Goal: Task Accomplishment & Management: Complete application form

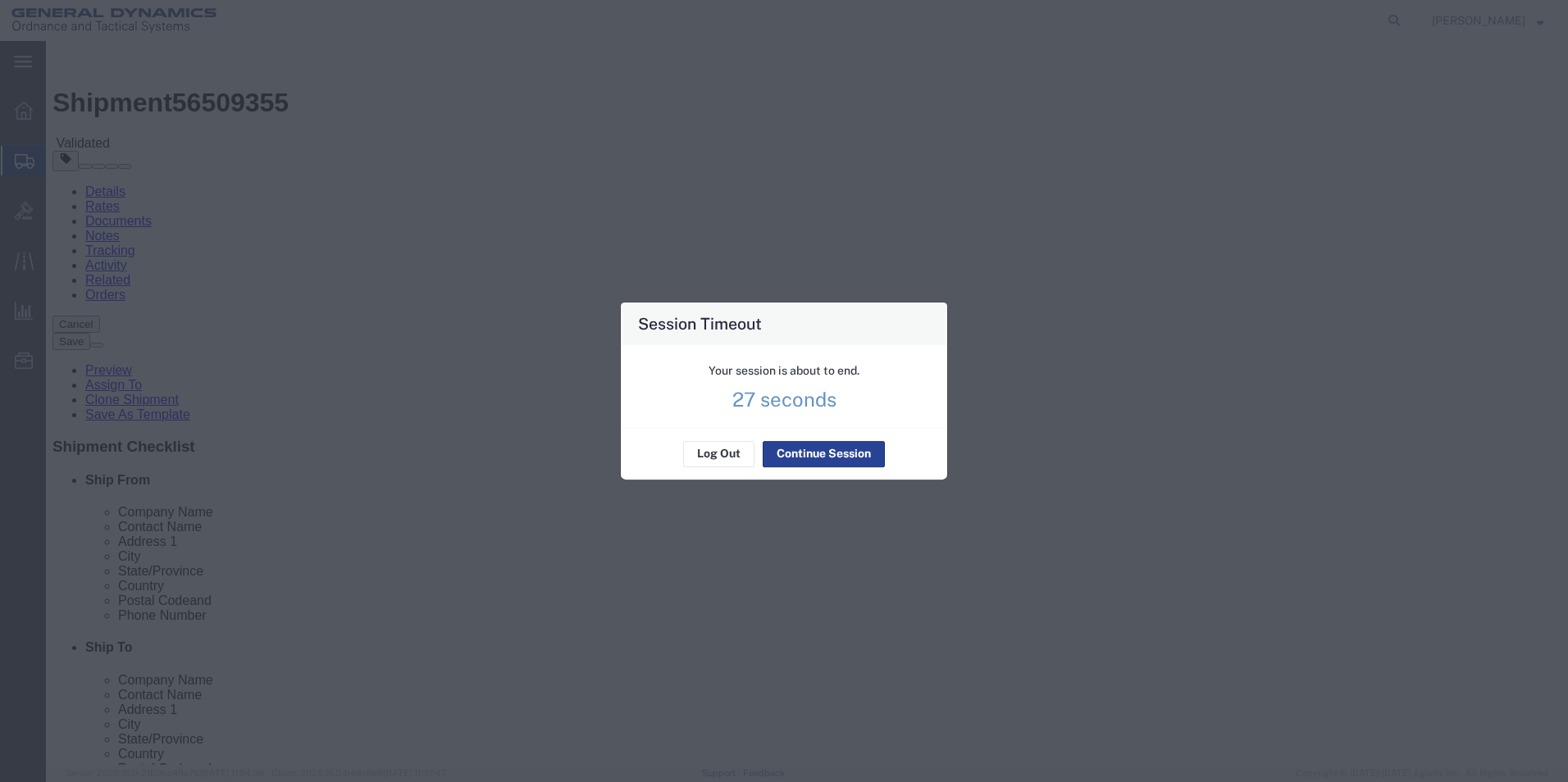
click at [799, 452] on button "Continue Session" at bounding box center [824, 454] width 122 height 26
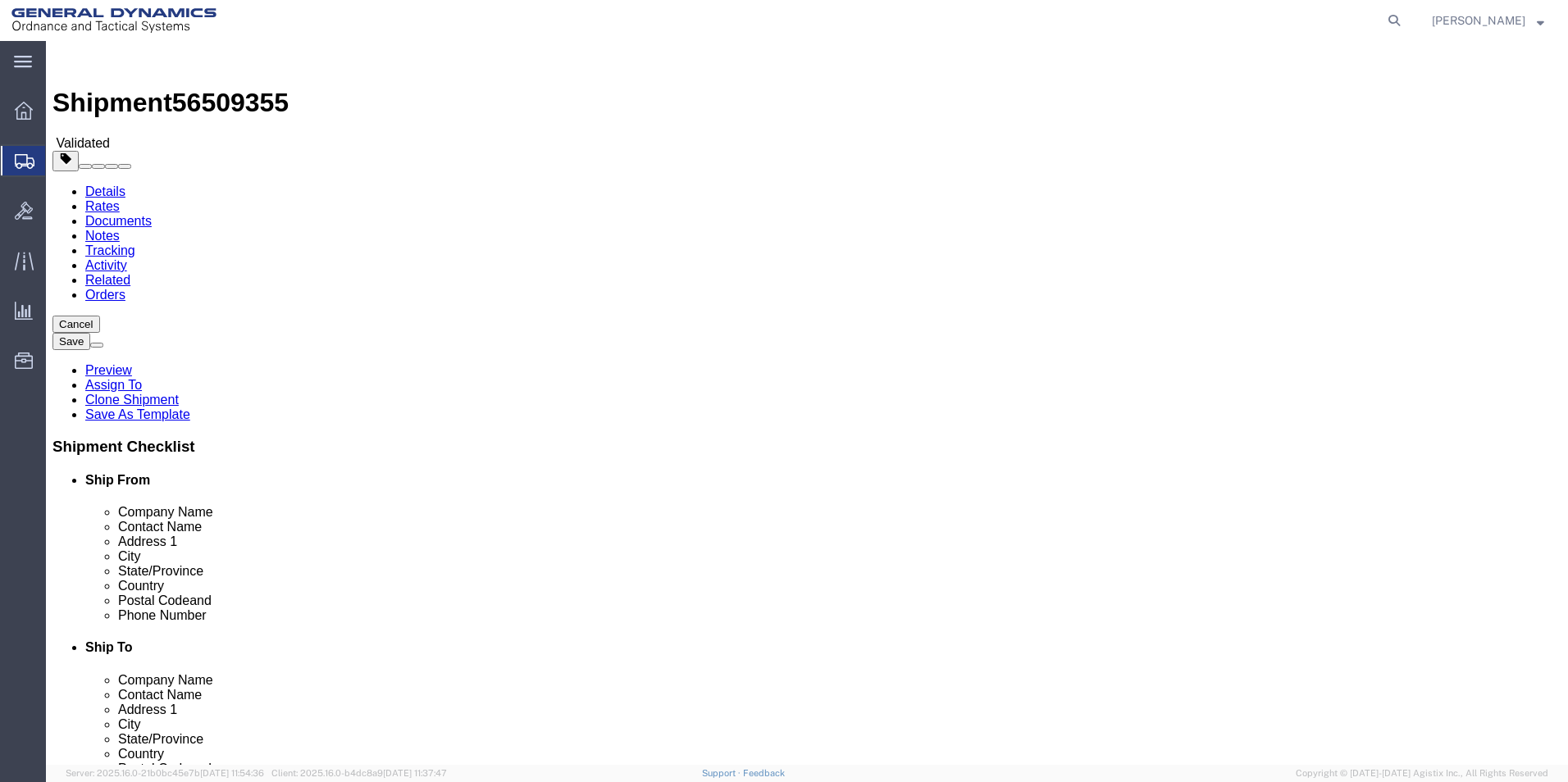
drag, startPoint x: 402, startPoint y: 565, endPoint x: 401, endPoint y: 556, distance: 9.1
click at [0, 0] on span "Create Shipment" at bounding box center [0, 0] width 0 height 0
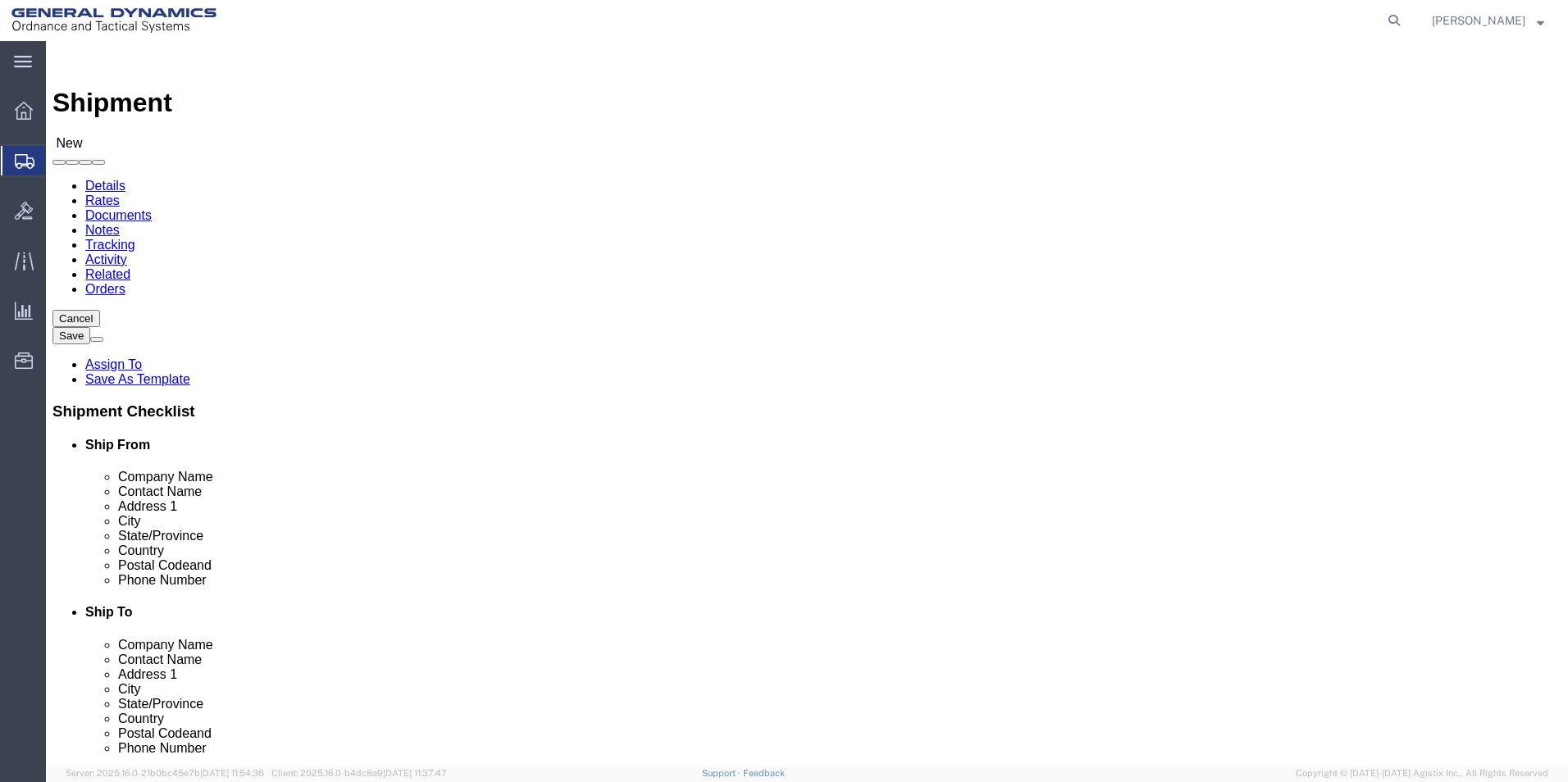
select select "MYPROFILE"
select select "AL"
click input "text"
type input "c"
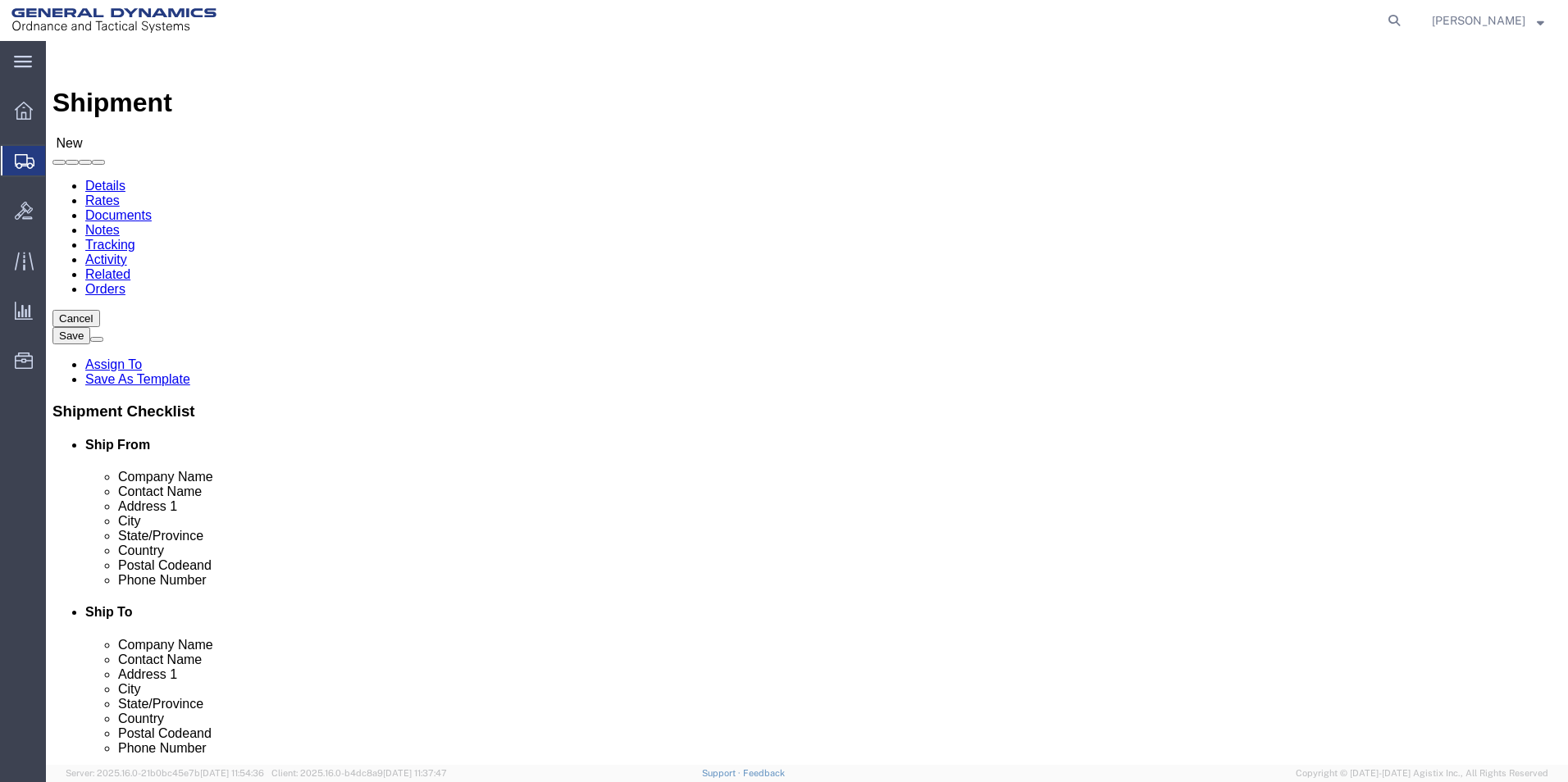
type input "CHROMALLOY [GEOGRAPHIC_DATA]"
select select "CA"
type input "CHROMALLOY [GEOGRAPHIC_DATA]"
type input "RECEIVING"
click input "text"
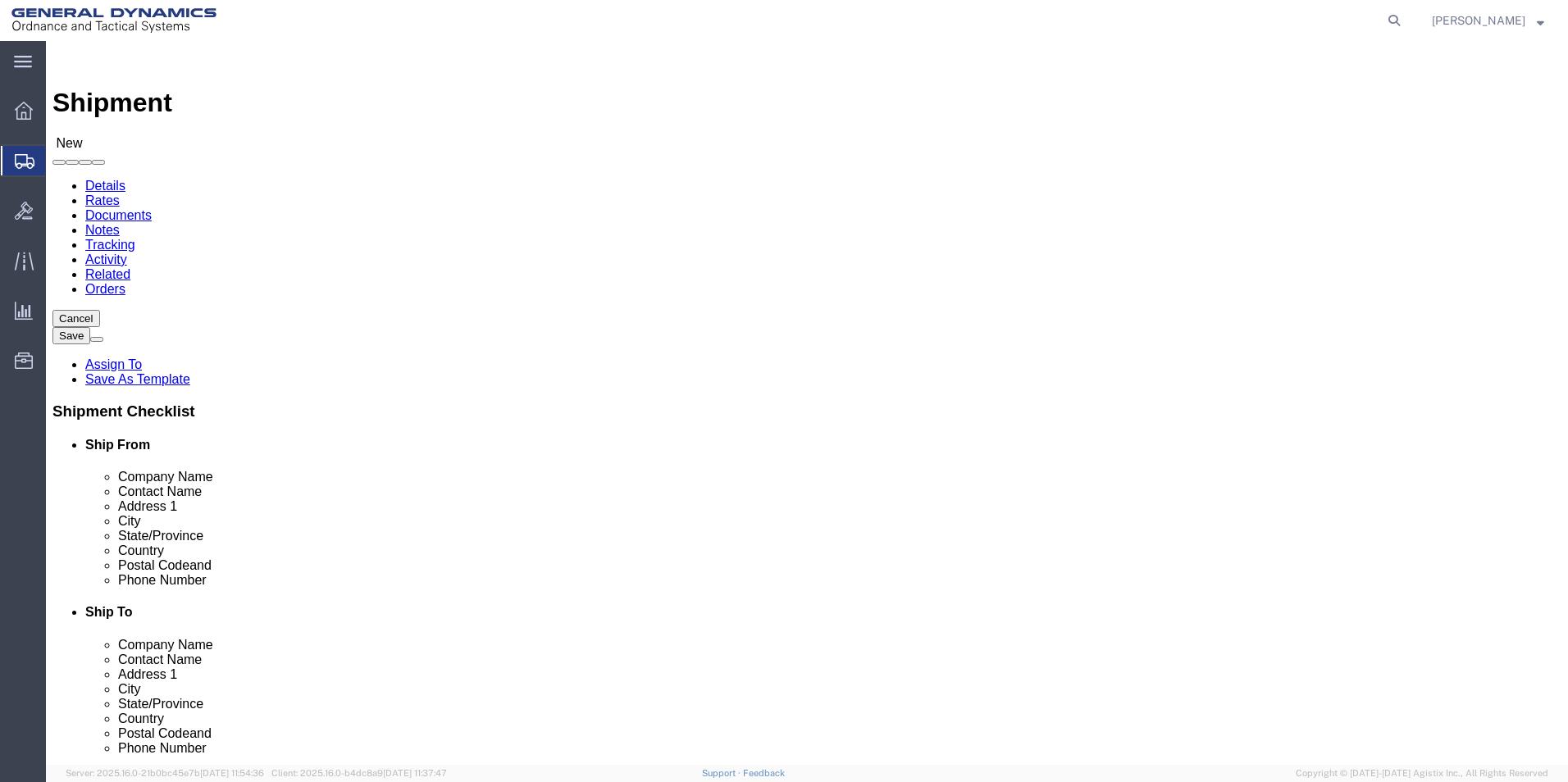
type input "[EMAIL_ADDRESS][PERSON_NAME][DOMAIN_NAME]"
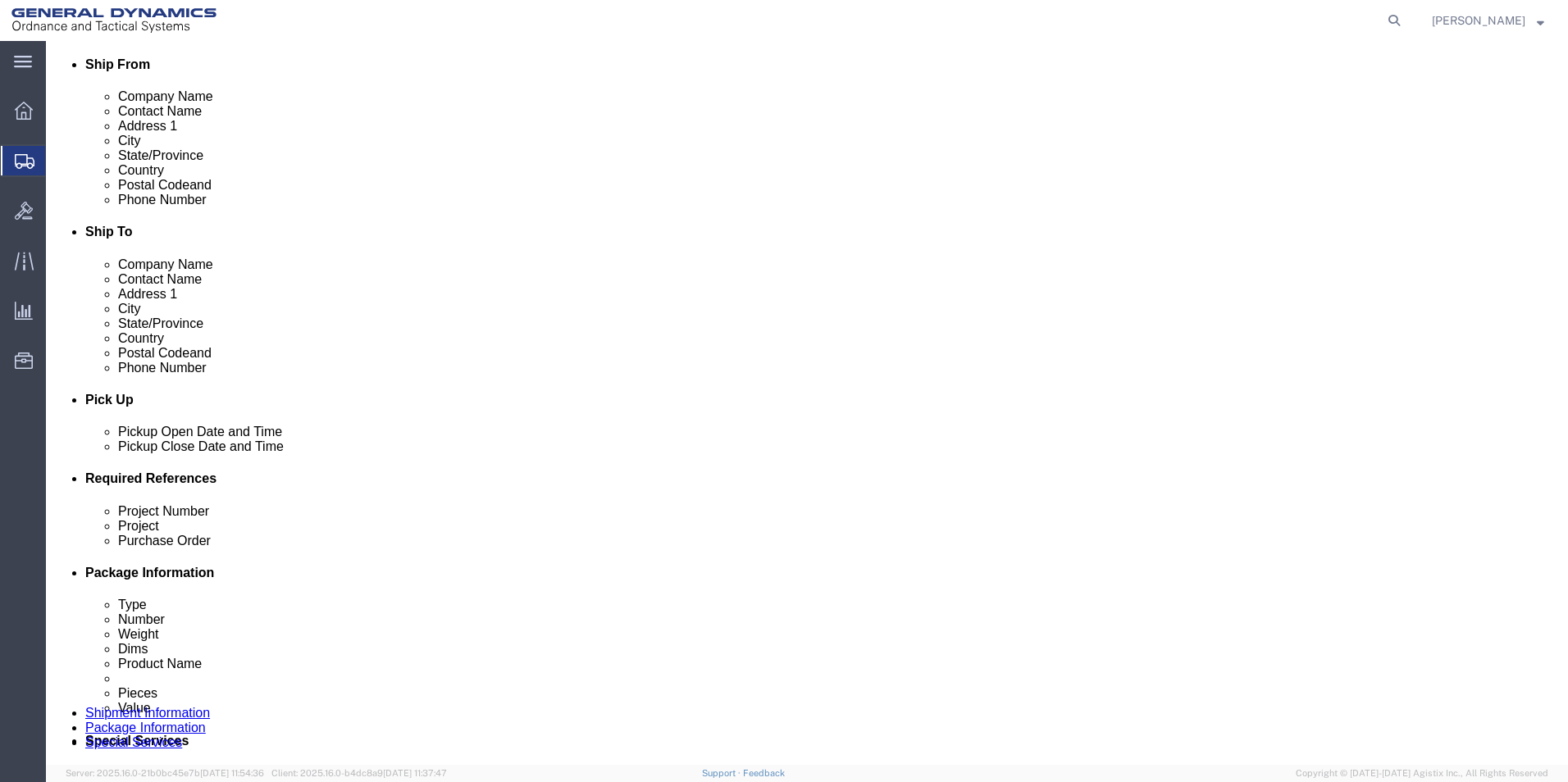
scroll to position [492, 0]
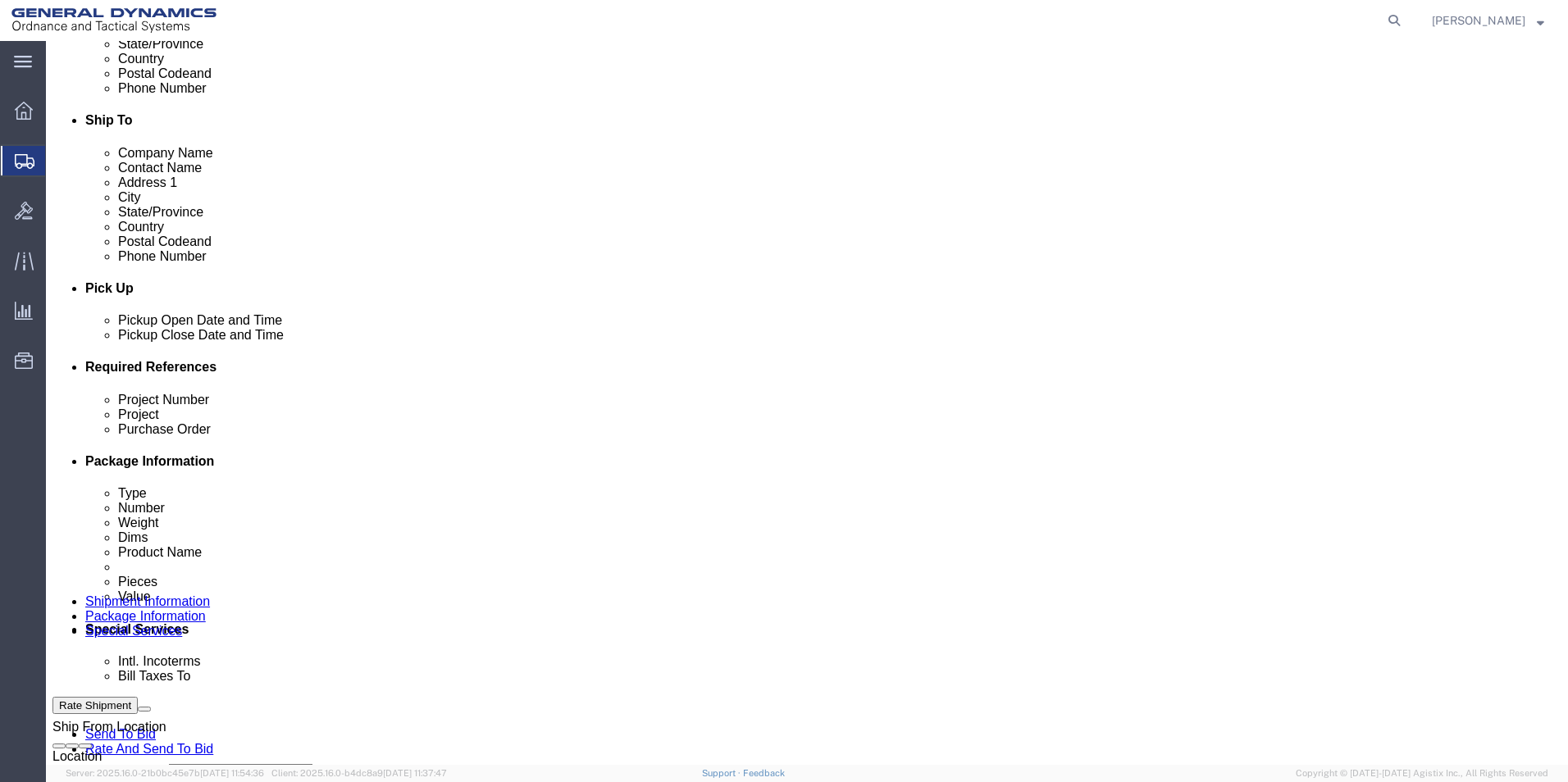
click input "text"
type input "45000006"
type input "AMRAAM"
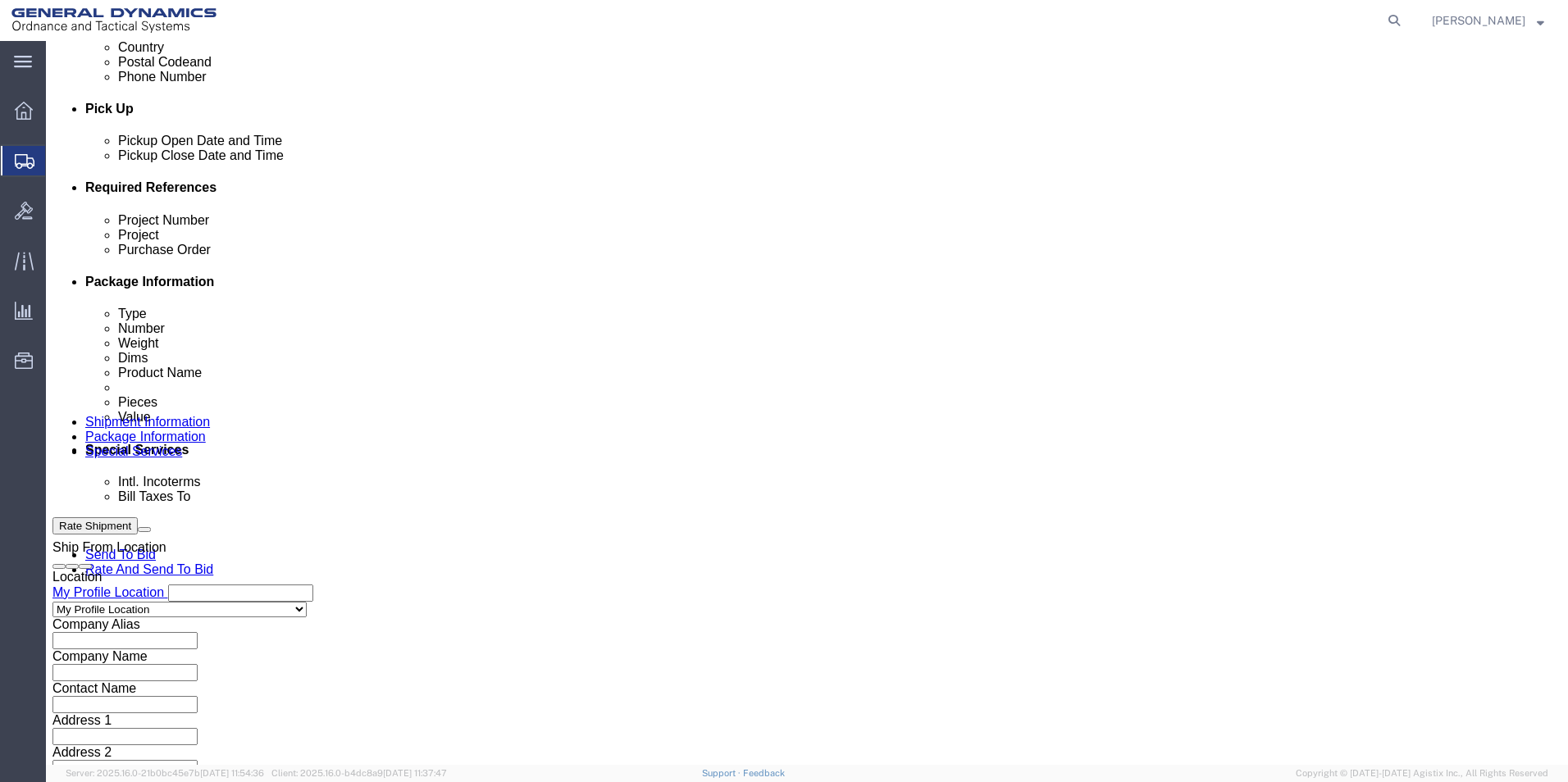
scroll to position [684, 0]
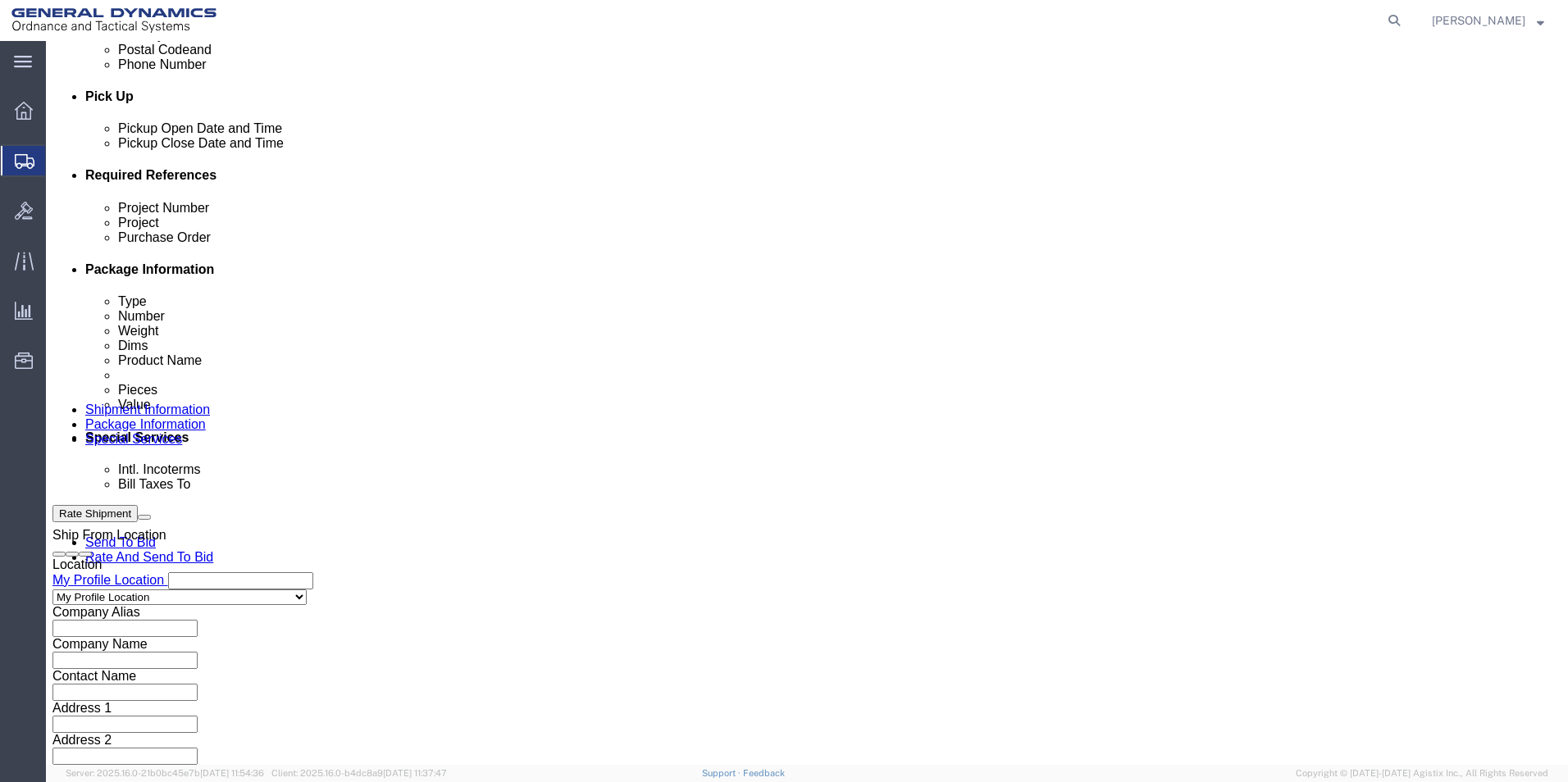
type input "93394"
click select "Select Air Less than Truckload Multi-Leg Ocean Freight Rail Small Parcel Truckl…"
select select "SMAL"
click select "Select Air Less than Truckload Multi-Leg Ocean Freight Rail Small Parcel Truckl…"
click button "Continue"
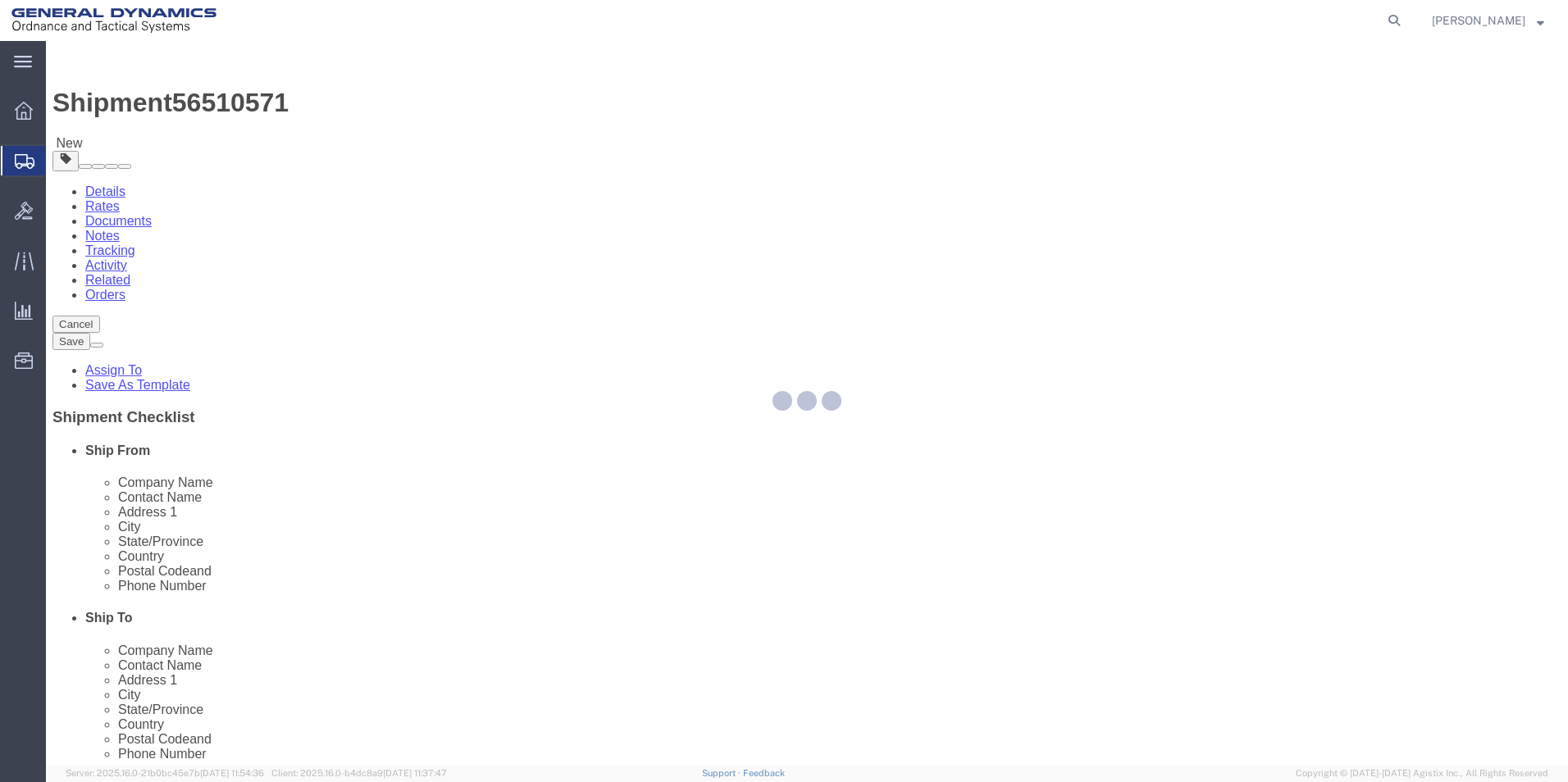
select select "YRPK"
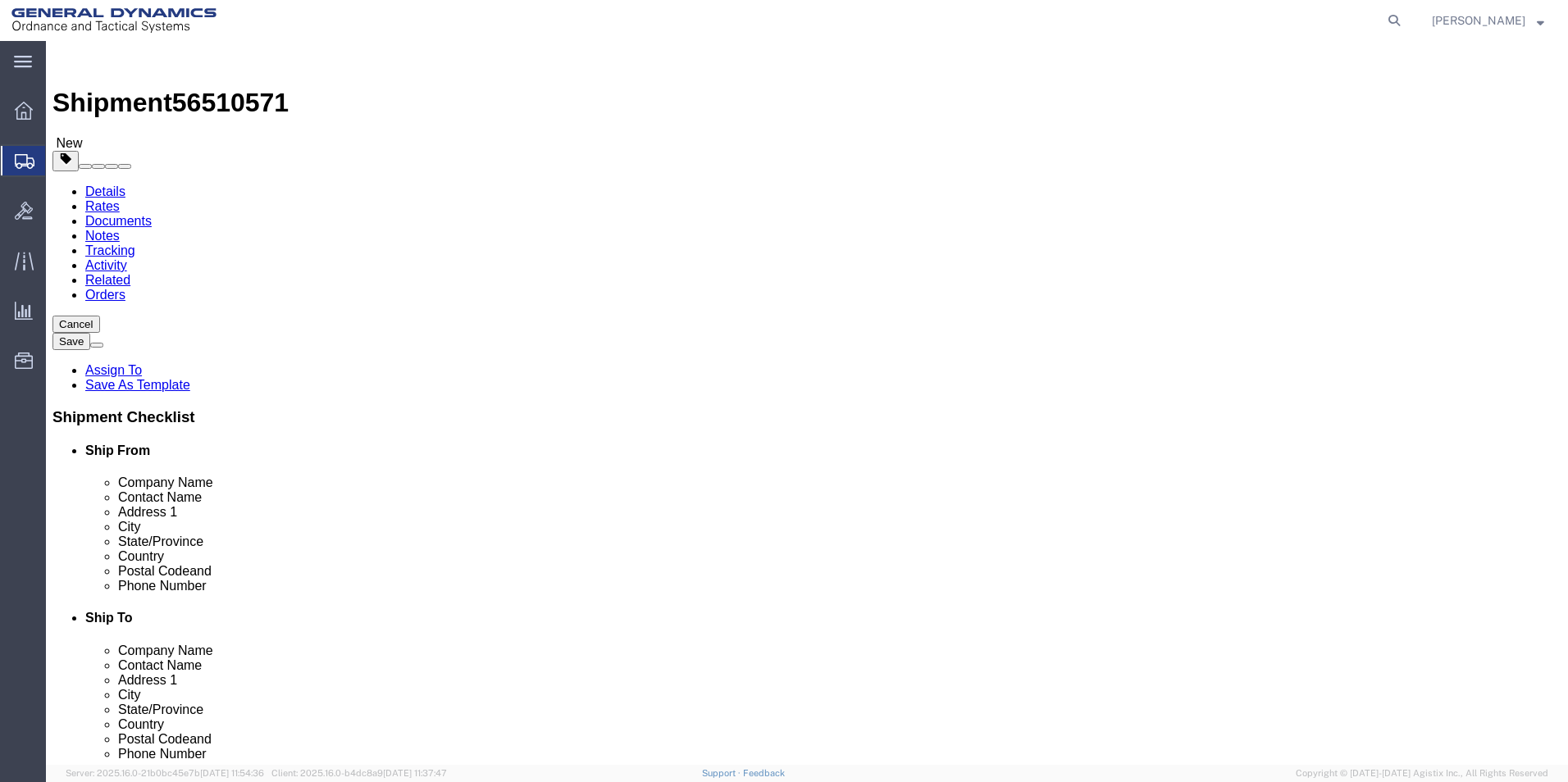
drag, startPoint x: 243, startPoint y: 322, endPoint x: 173, endPoint y: 320, distance: 70.0
click div "Number 1"
type input "3"
type input "26"
type input "16"
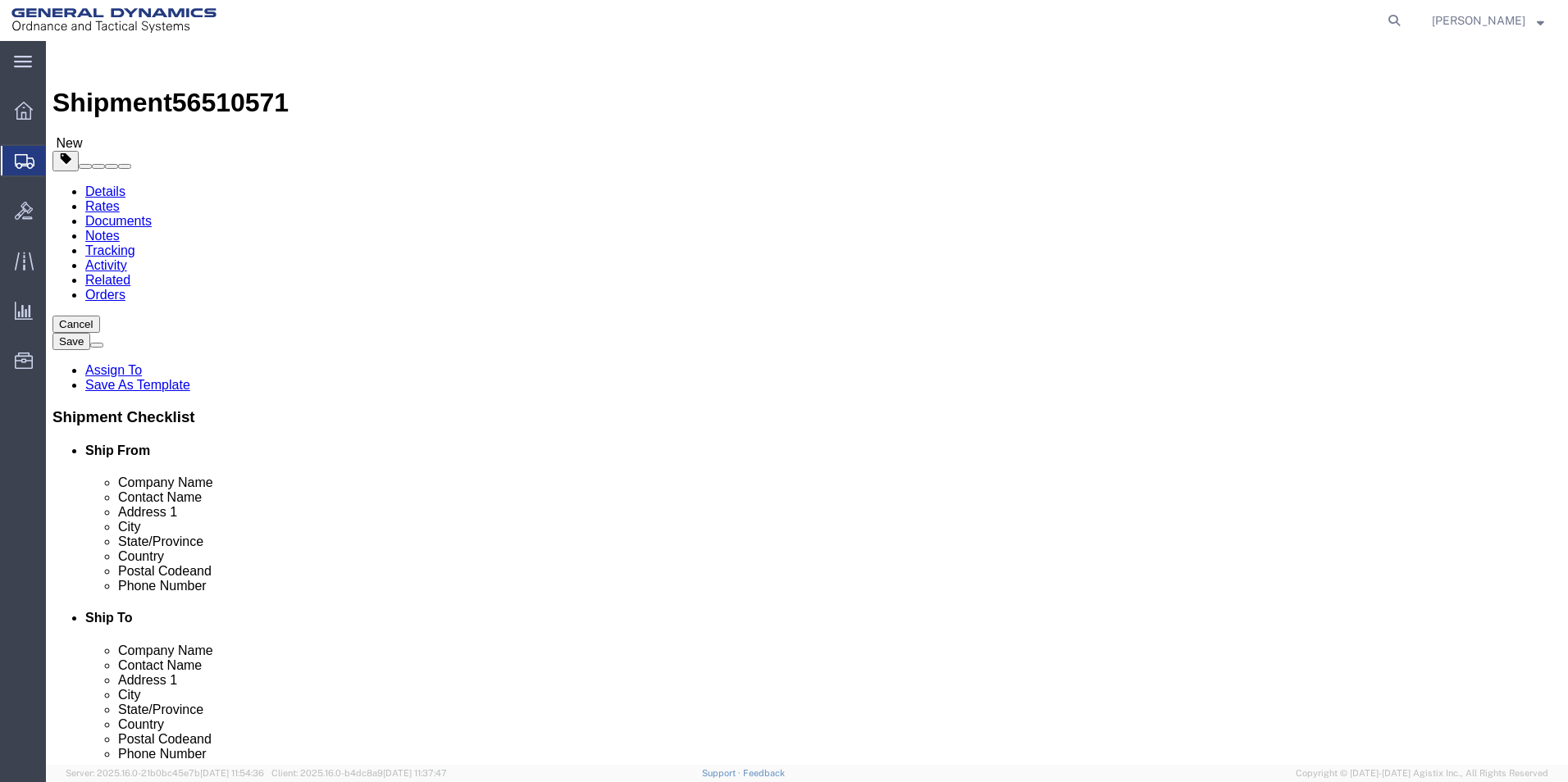
type input "24"
type input "189"
drag, startPoint x: 689, startPoint y: 444, endPoint x: 604, endPoint y: 451, distance: 85.3
click div "x Package Type Select Envelope Large Box Medium Box PAK Rack Small Box Tube You…"
click link "Add Content"
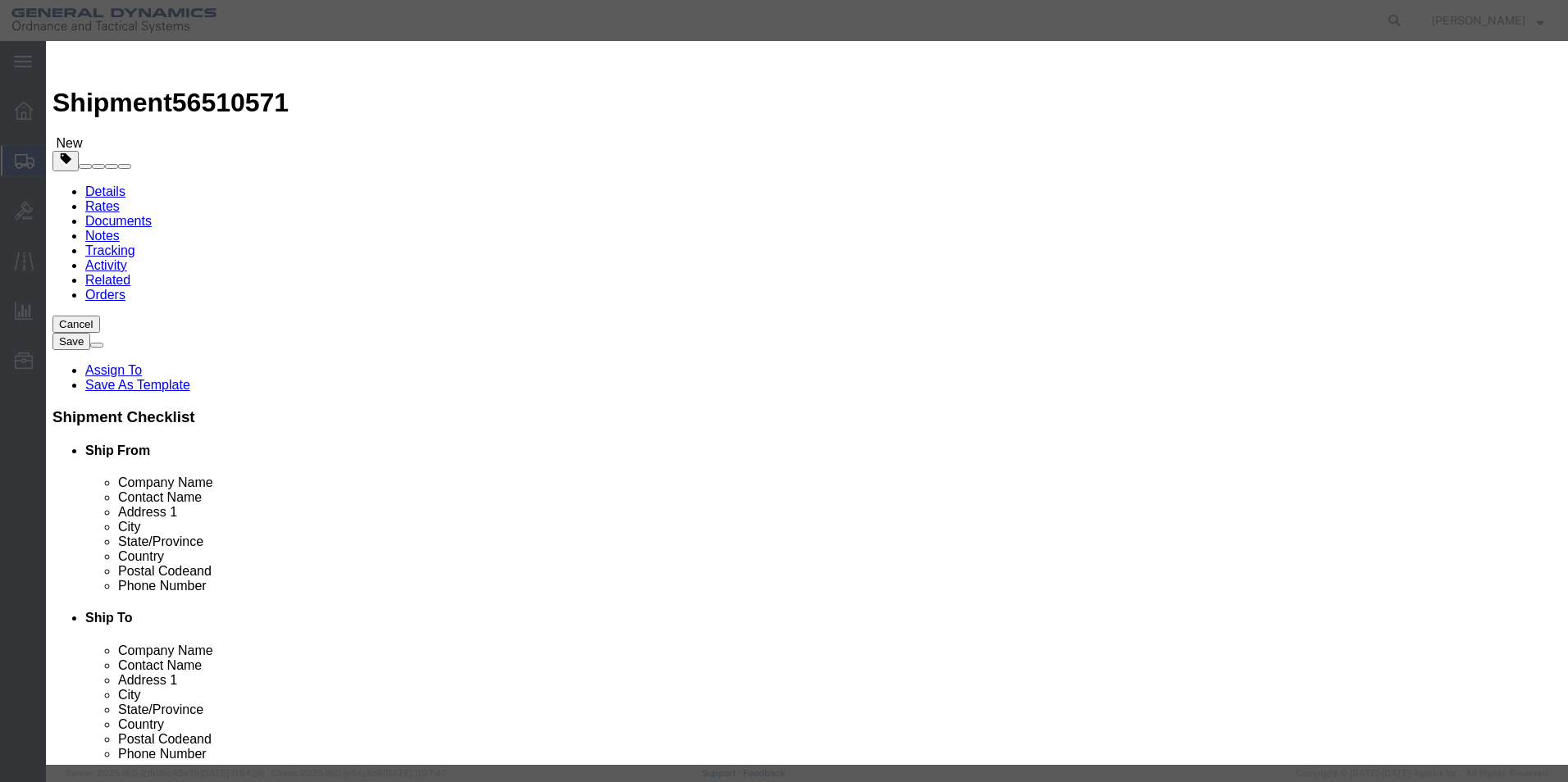
click div "Product Name Pieces 0 Select Bag Barrels 100Board Feet Bottle Box Blister Pack …"
click div "Commodity library"
click input "text"
type input "METAL PARTS"
type input "1"
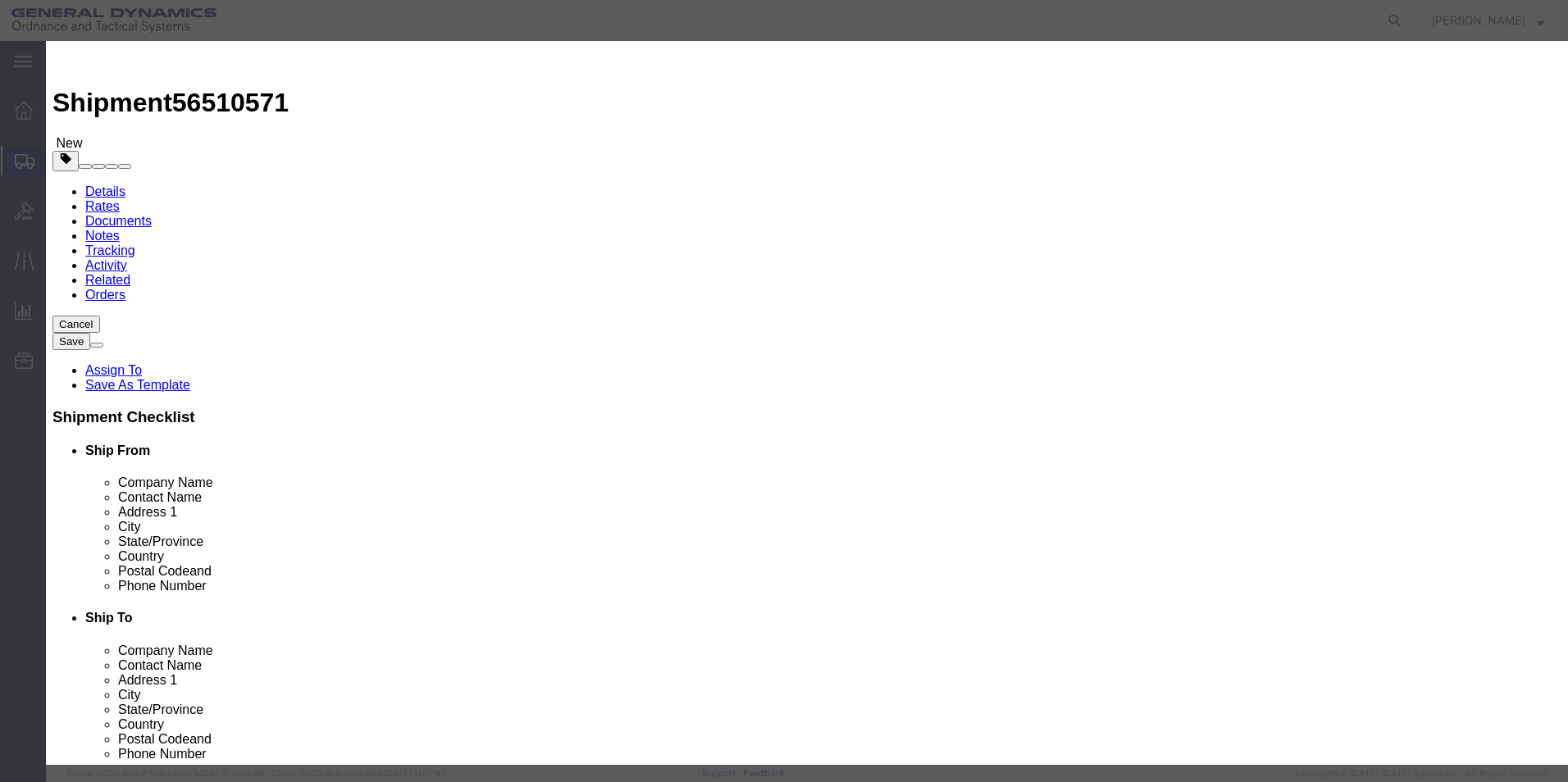
drag, startPoint x: 513, startPoint y: 159, endPoint x: 328, endPoint y: 154, distance: 185.1
click div "Pieces 0 Select Bag Barrels 100Board Feet Bottle Box Blister Pack Carats Can Ca…"
type input "60"
type input "1"
click button "Save & Close"
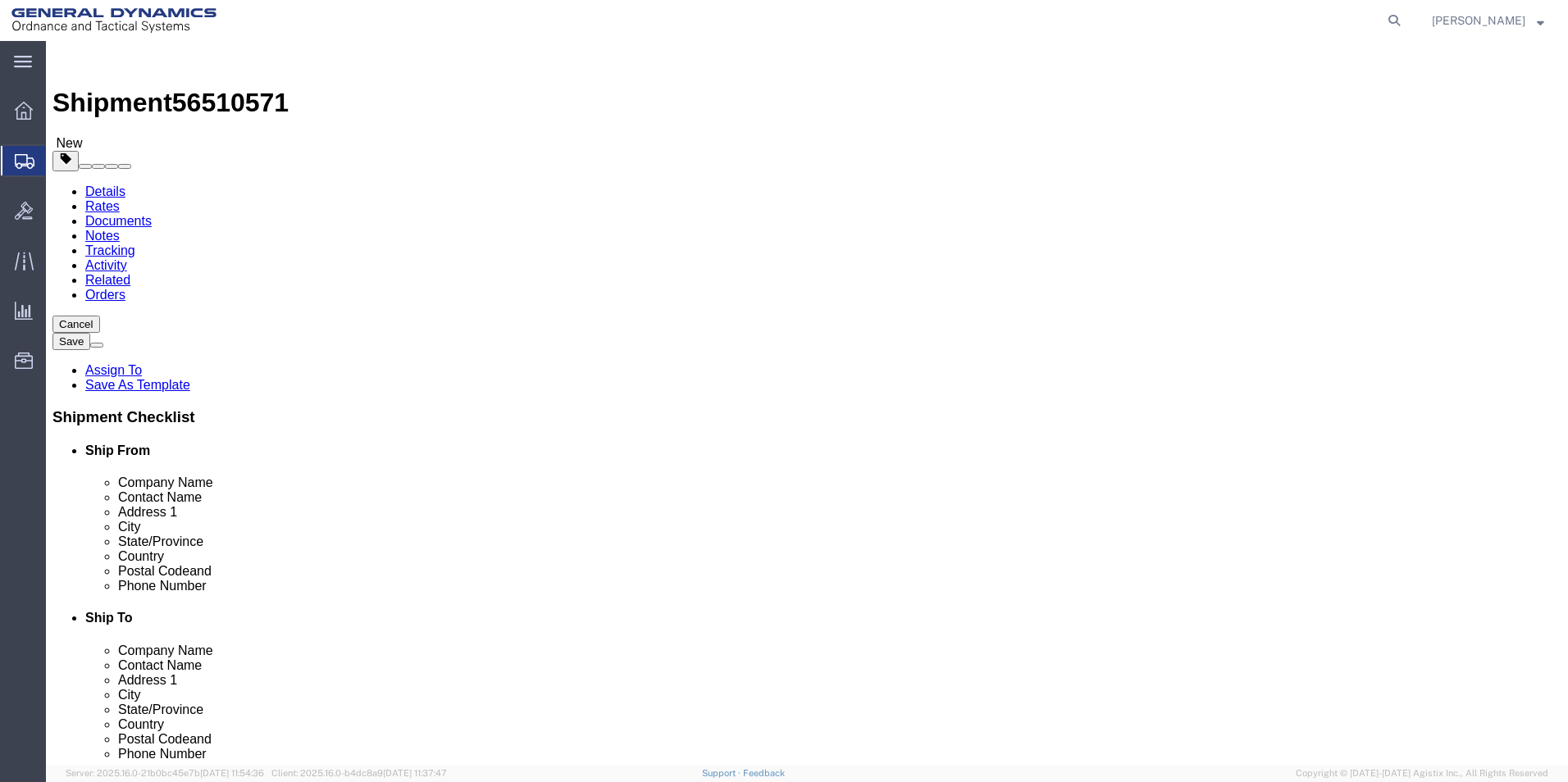
click button "Rate Shipment"
